Goal: Task Accomplishment & Management: Use online tool/utility

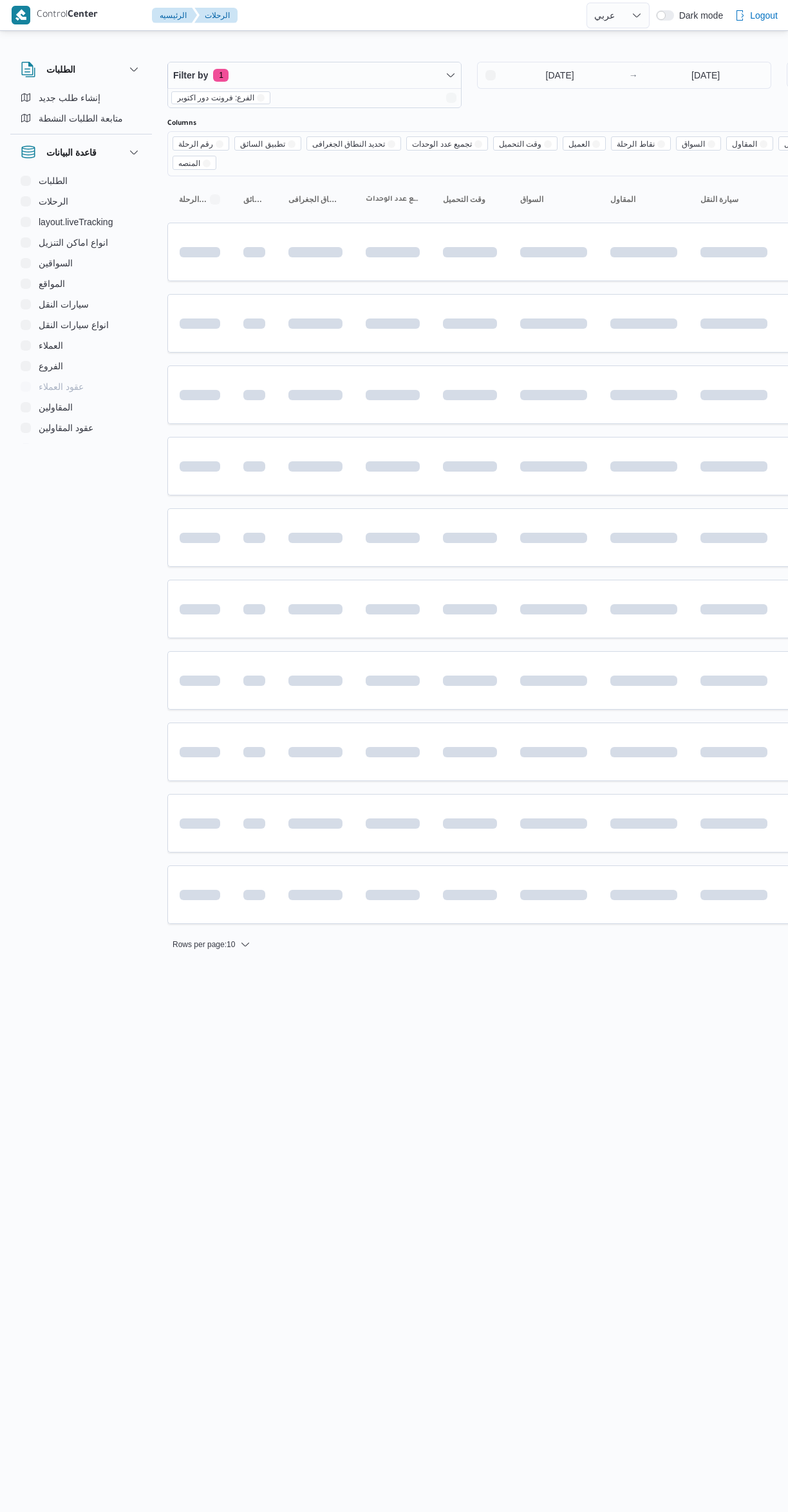
select select "ar"
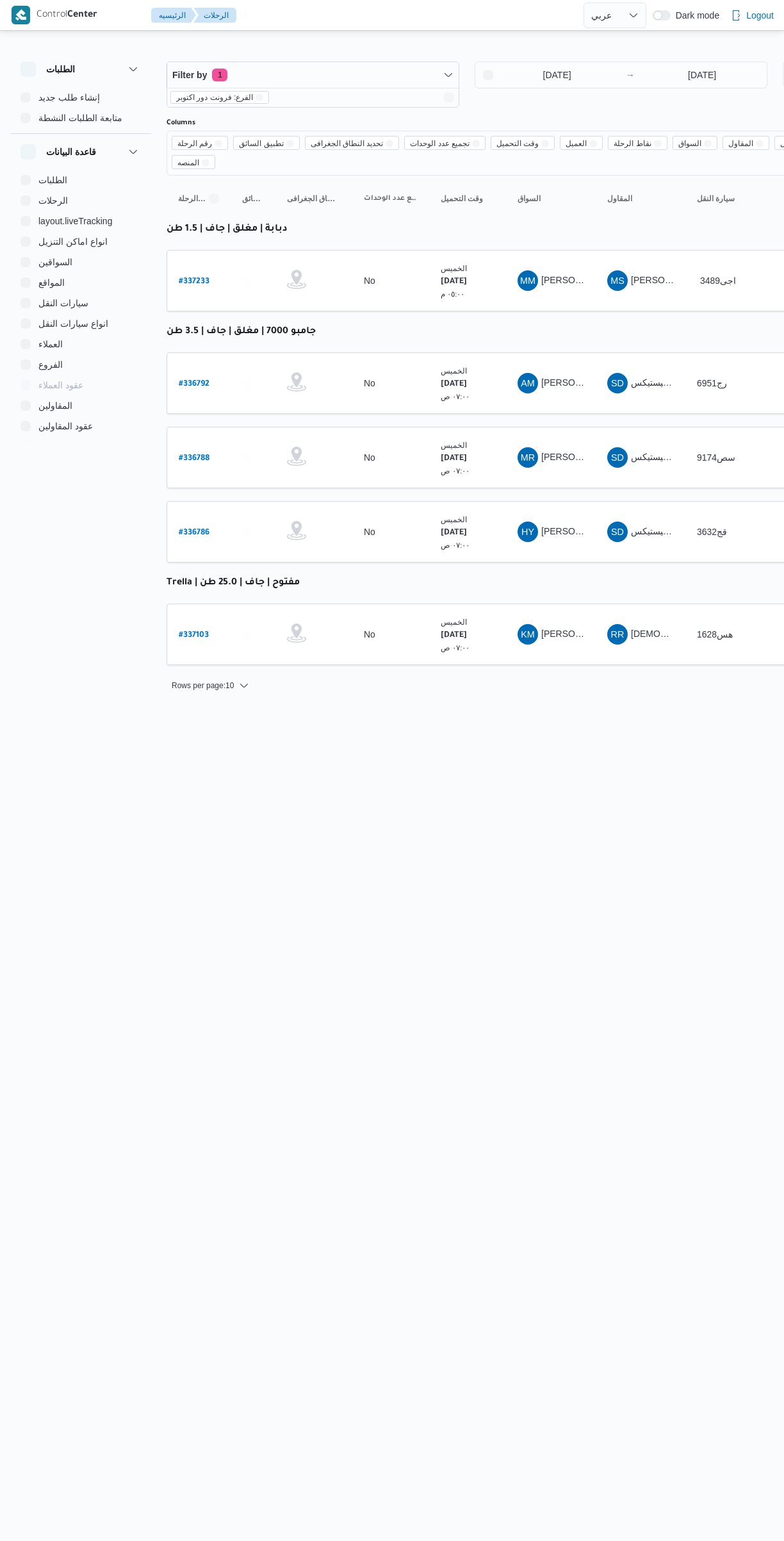
select select "ar"
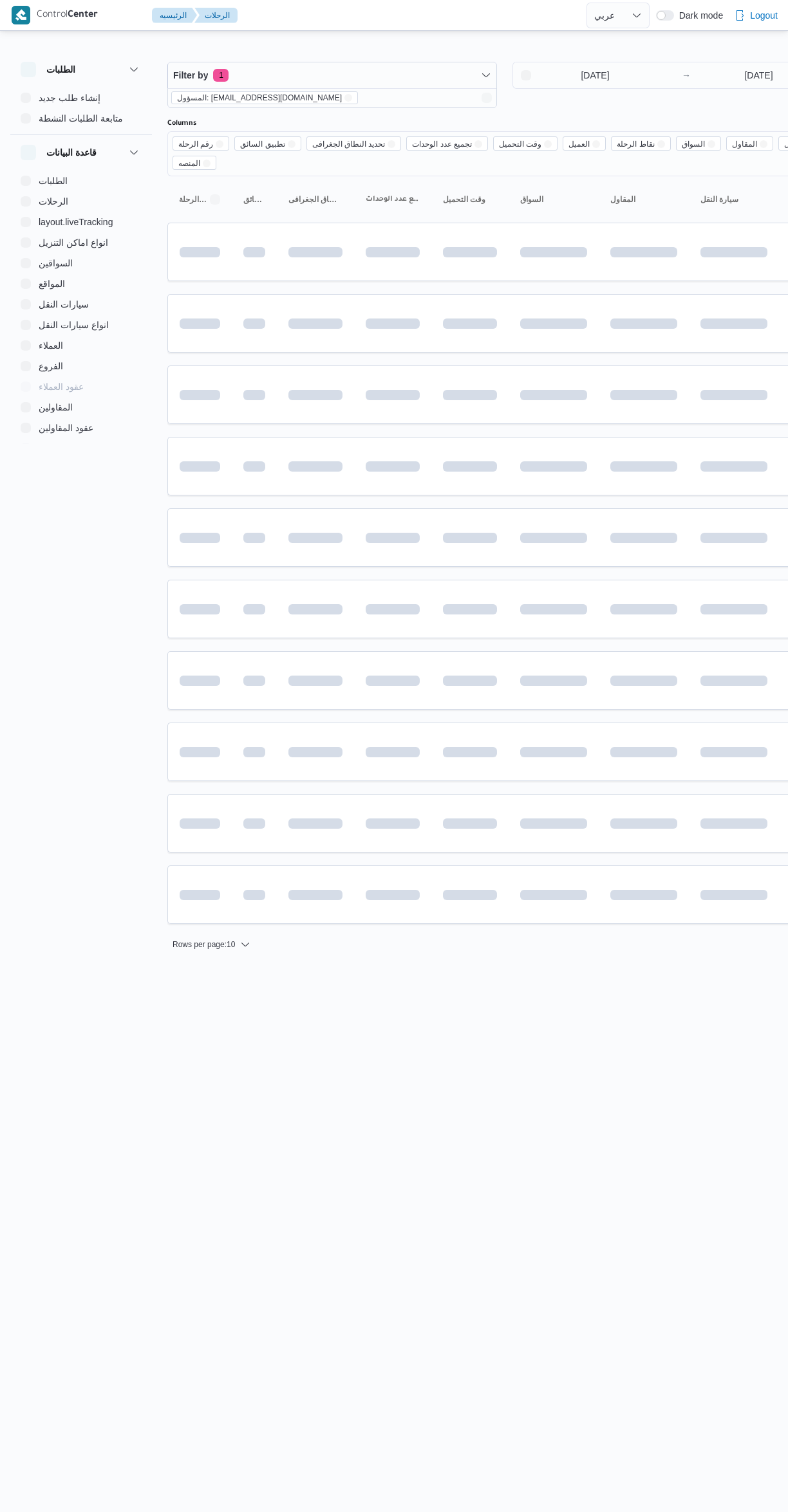
select select "ar"
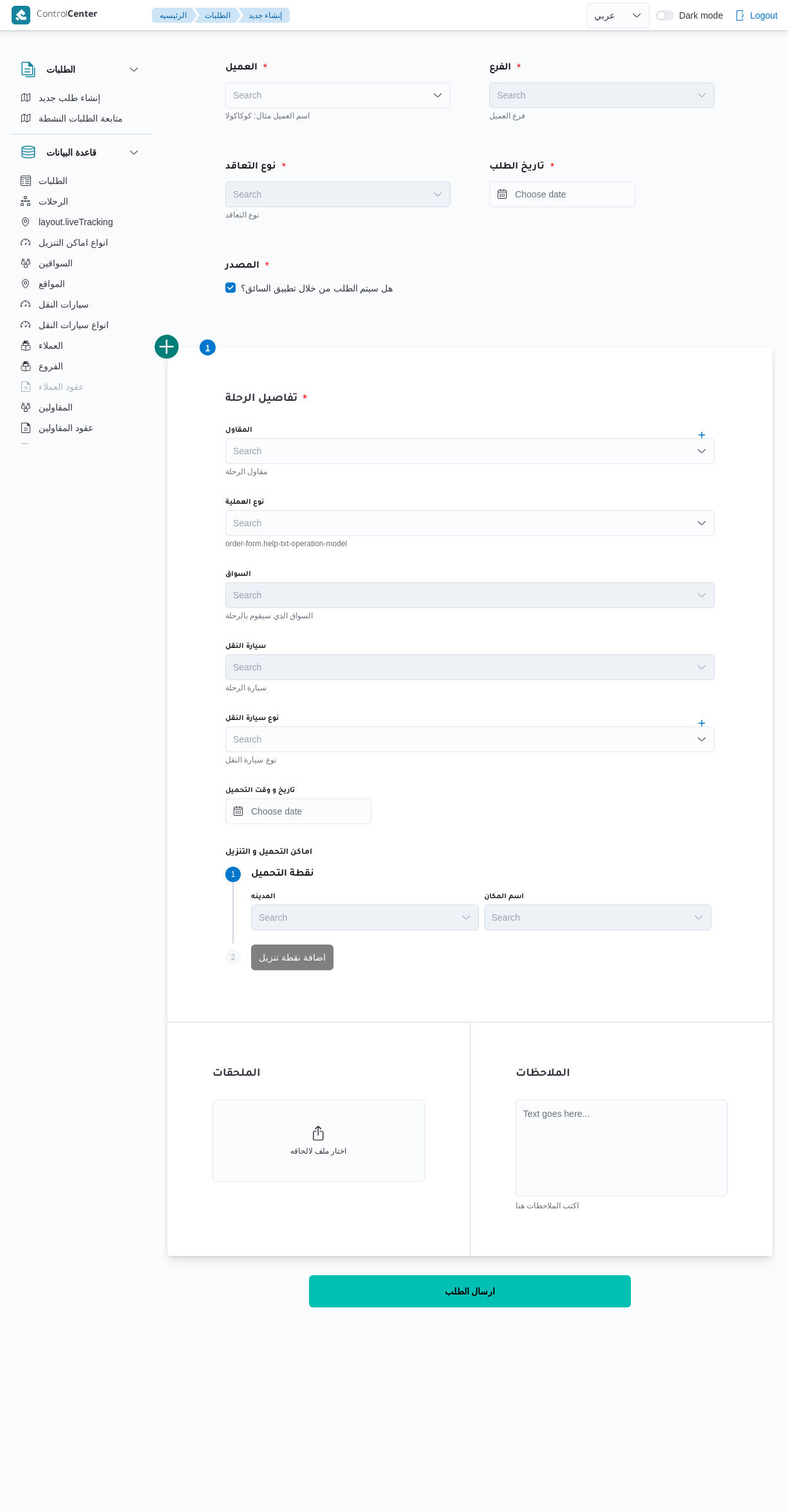
select select "ar"
click at [312, 99] on div "Search" at bounding box center [339, 94] width 226 height 26
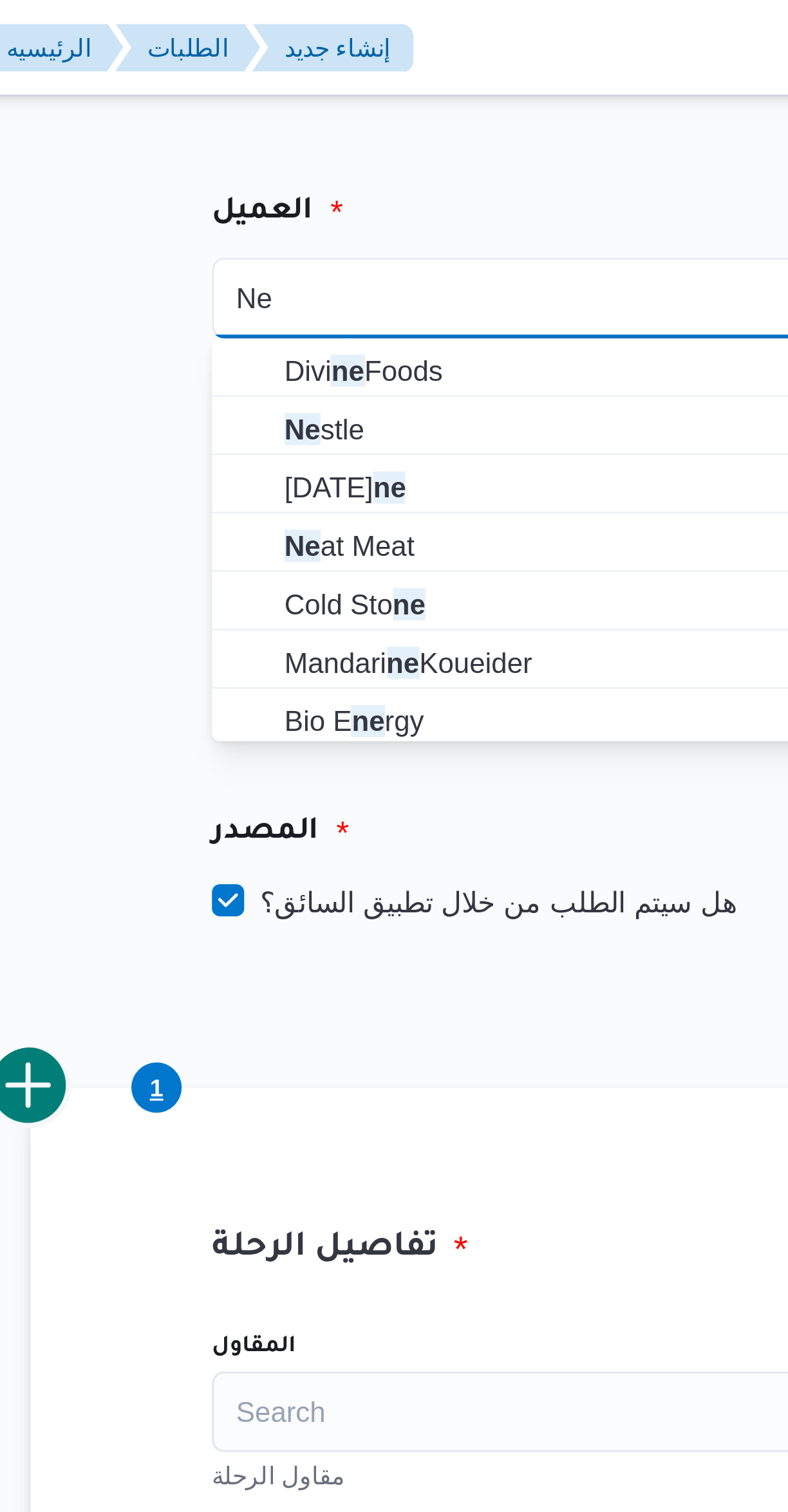
type input "Ne"
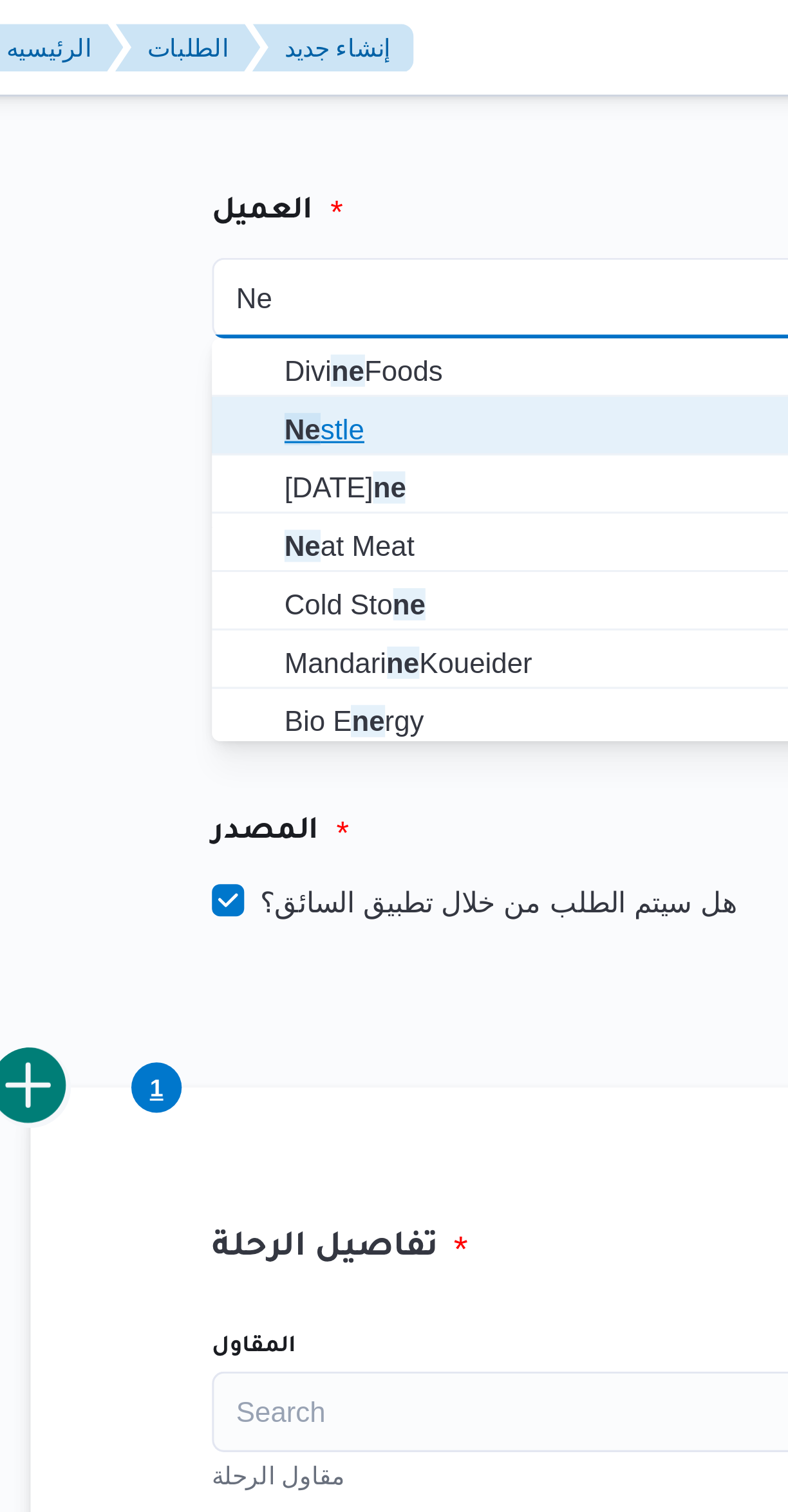
click at [306, 141] on span "Ne stle" at bounding box center [345, 137] width 194 height 15
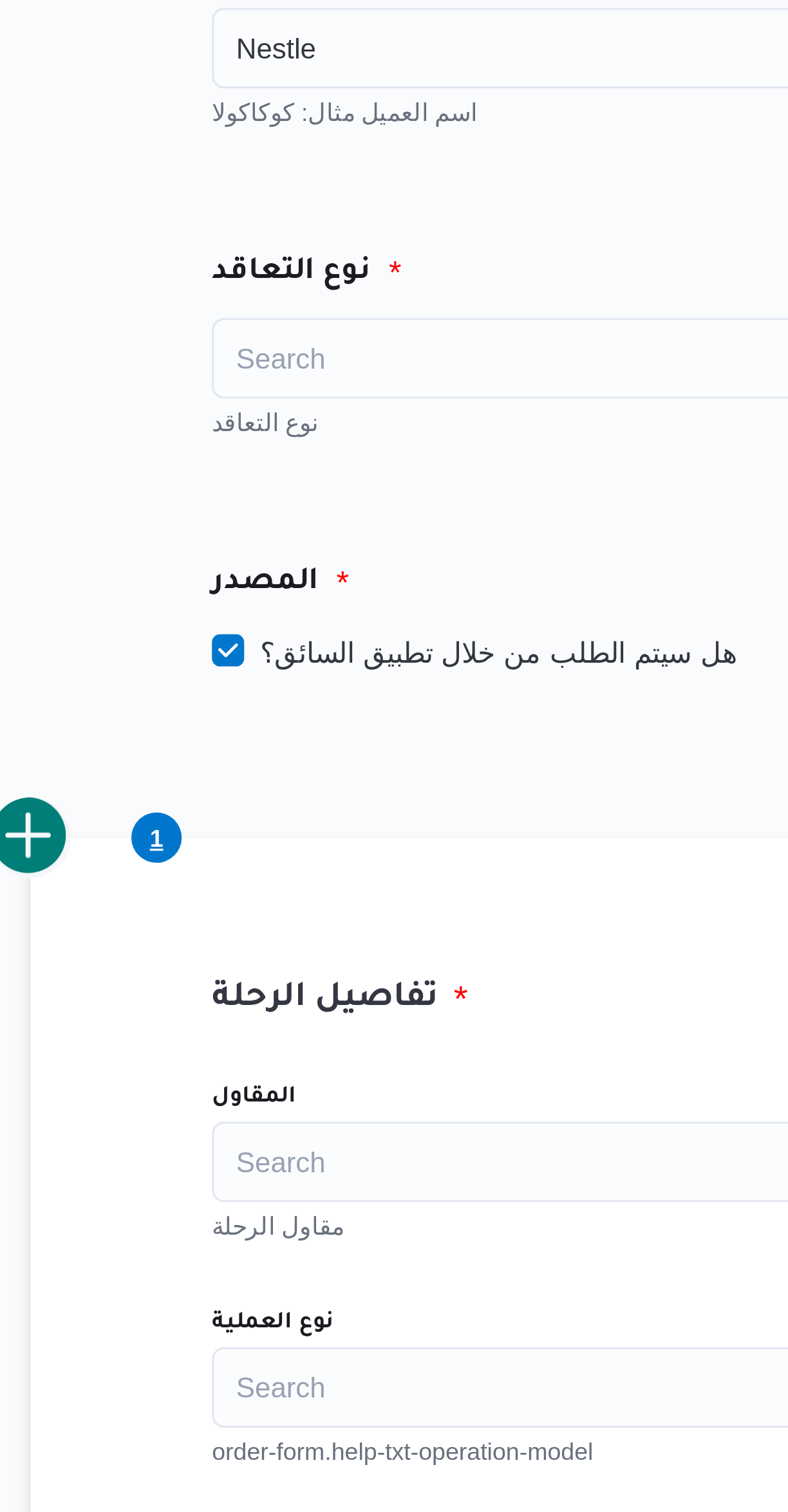
click at [343, 195] on div "Search" at bounding box center [339, 194] width 226 height 26
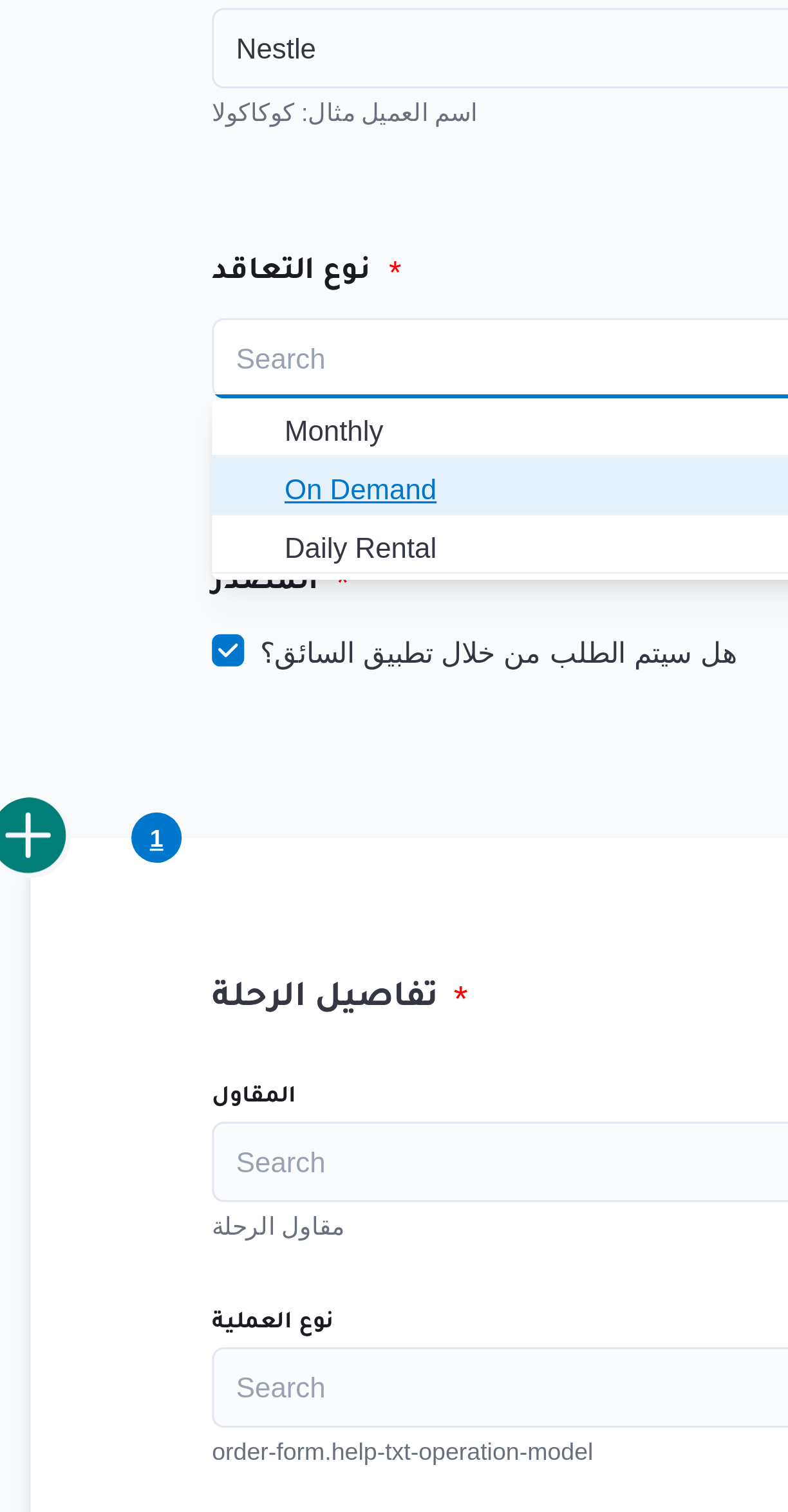
click at [334, 241] on span "On Demand" at bounding box center [345, 236] width 194 height 15
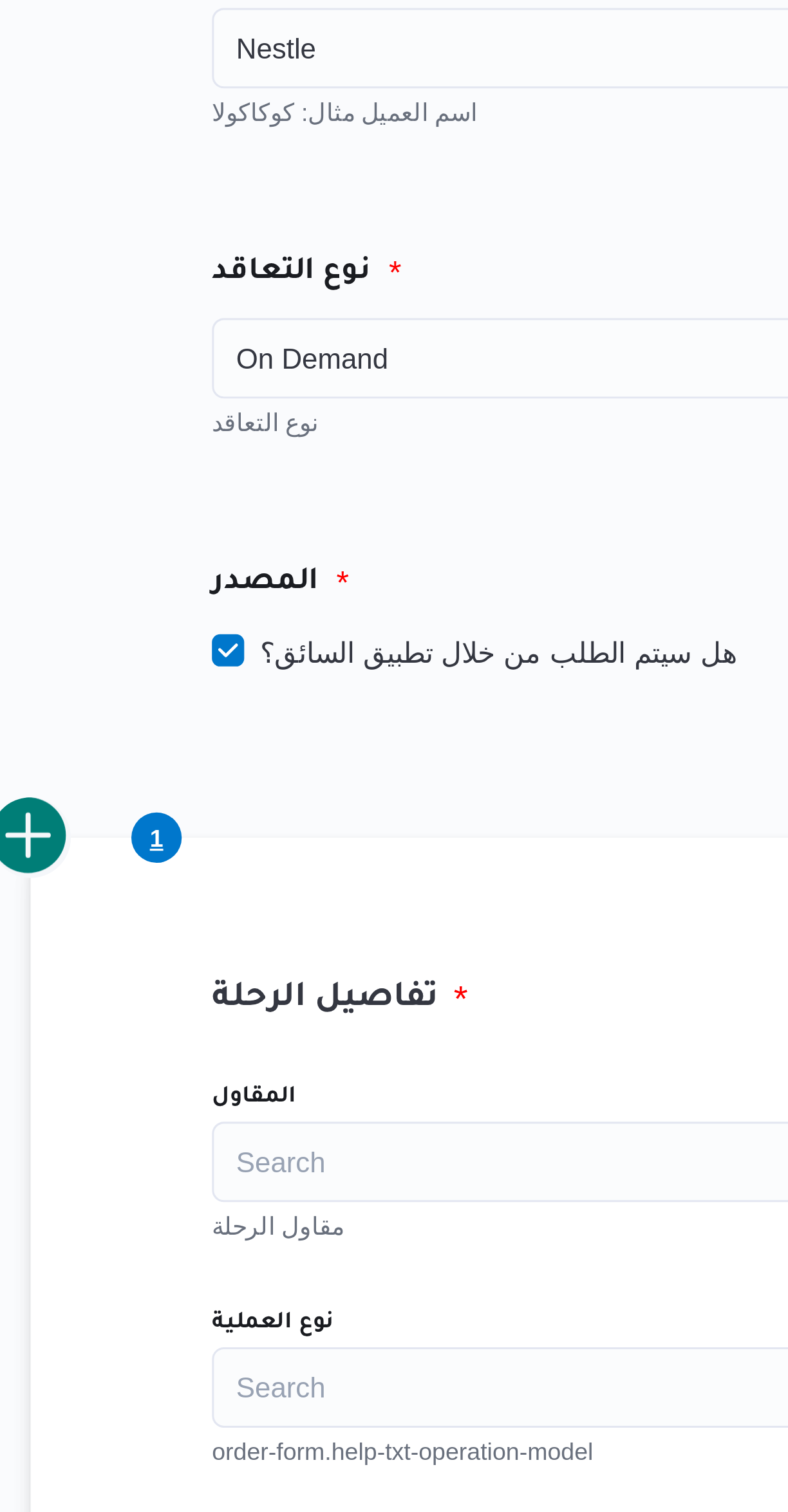
click at [344, 285] on label "هل سيتم الطلب من خلال تطبيق السائق؟" at bounding box center [309, 288] width 167 height 15
checkbox input "false"
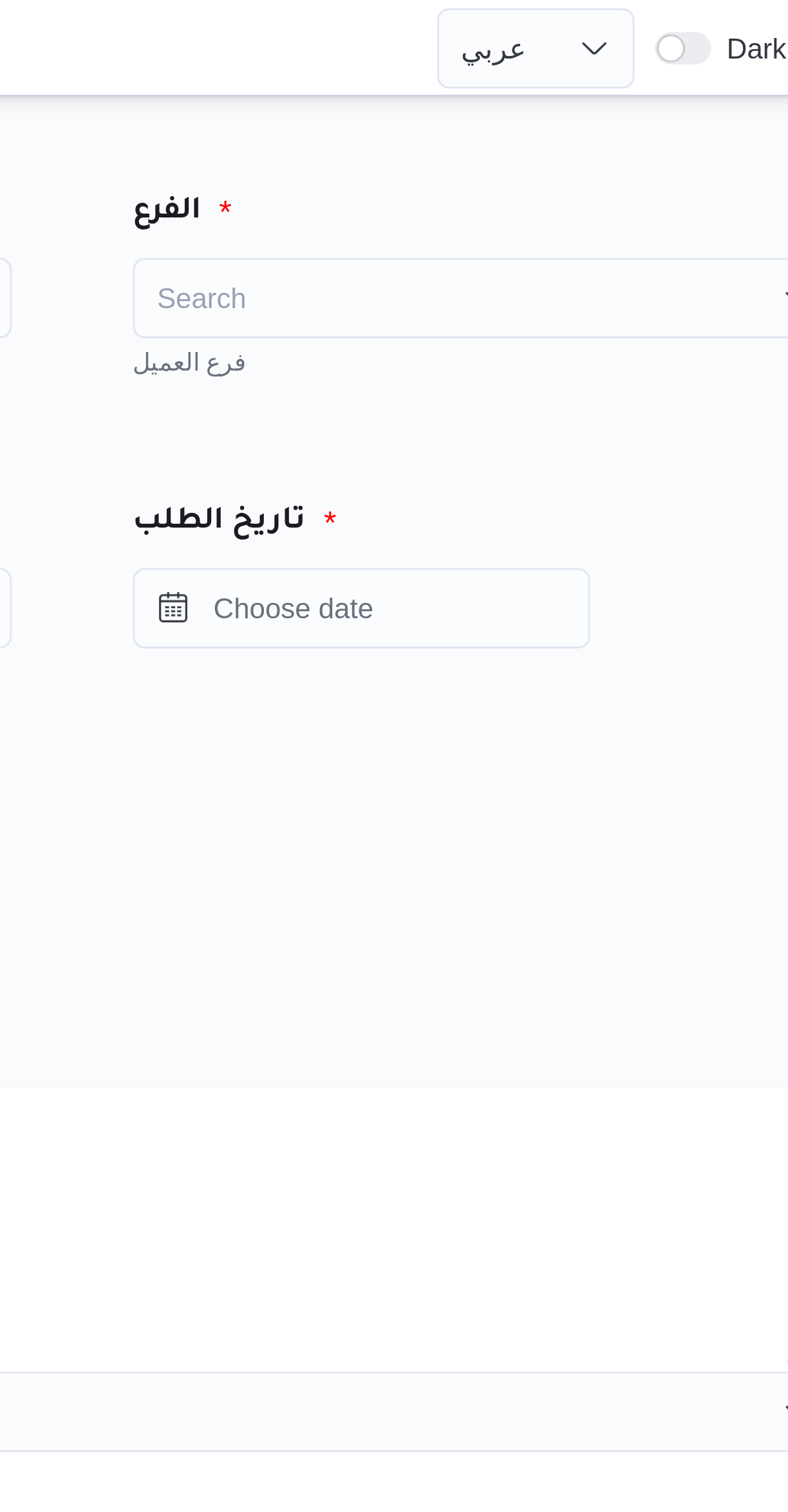
click at [626, 95] on div "Search" at bounding box center [602, 94] width 226 height 26
